Goal: Check status: Check status

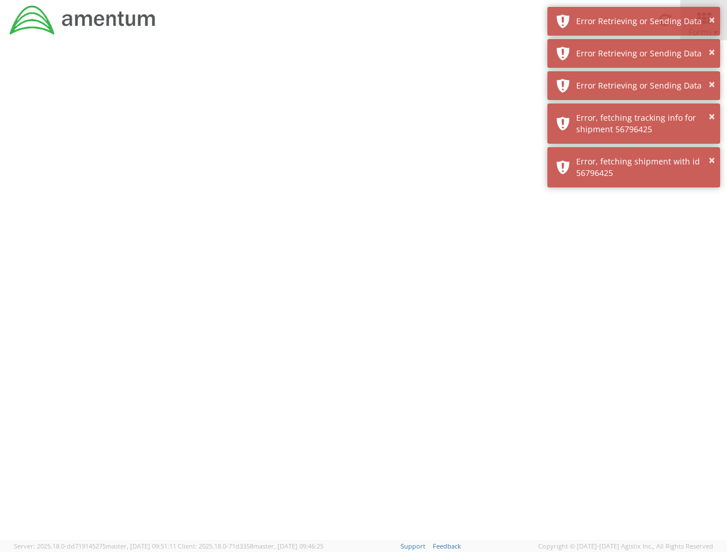
click at [363, 296] on div at bounding box center [363, 290] width 727 height 500
click at [633, 21] on div "Error Retrieving or Sending Data" at bounding box center [643, 22] width 135 height 12
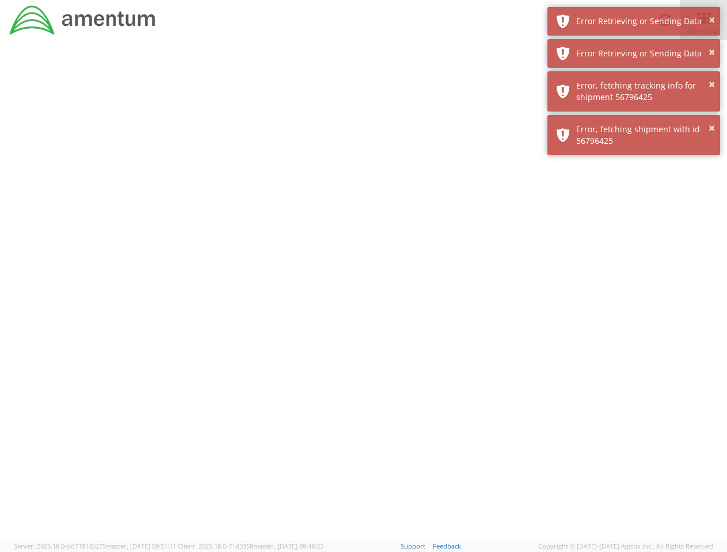
click at [633, 54] on div "Error Retrieving or Sending Data" at bounding box center [643, 54] width 135 height 12
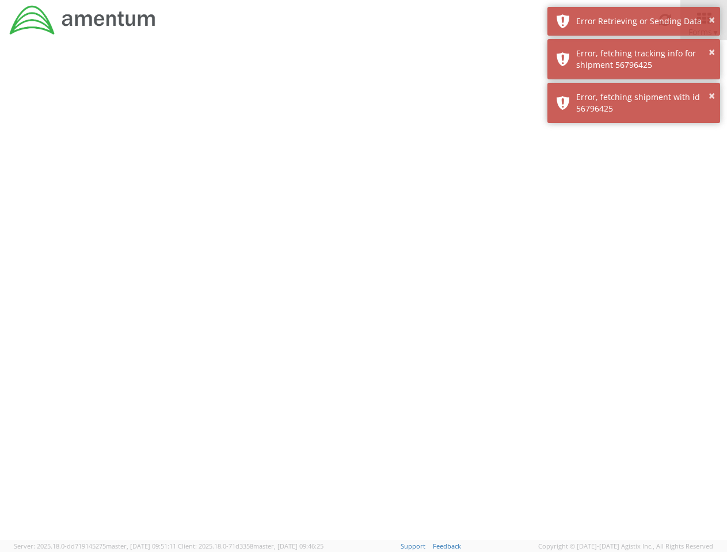
click at [633, 86] on div "× Error, fetching shipment with id 56796425" at bounding box center [633, 103] width 173 height 40
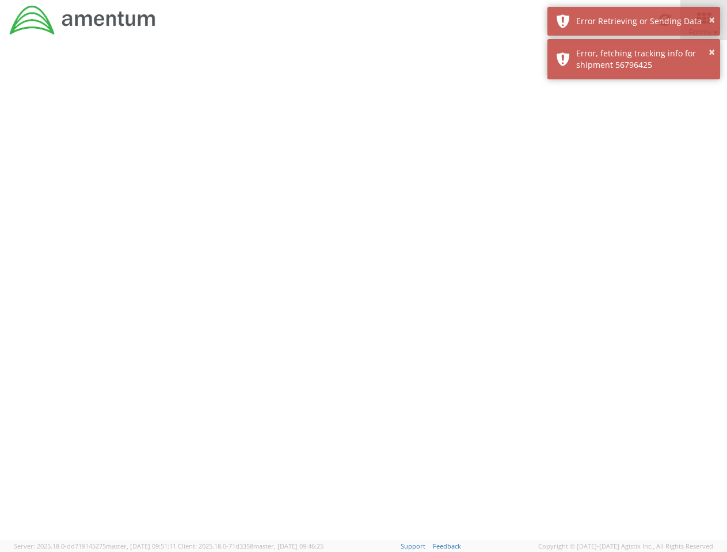
click at [633, 124] on div at bounding box center [363, 290] width 727 height 500
click at [633, 167] on div at bounding box center [363, 290] width 727 height 500
